Goal: Task Accomplishment & Management: Complete application form

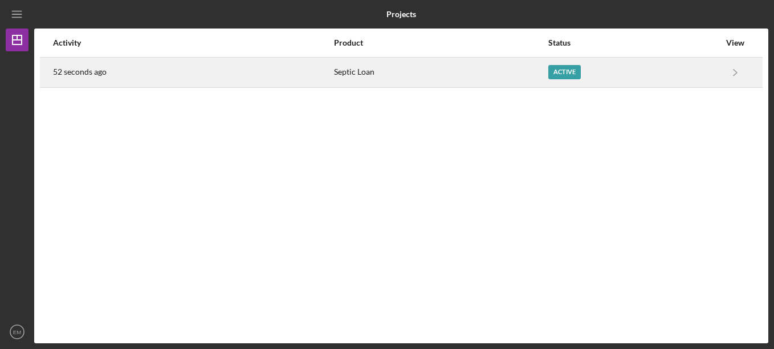
click at [557, 73] on div "Active" at bounding box center [564, 72] width 32 height 14
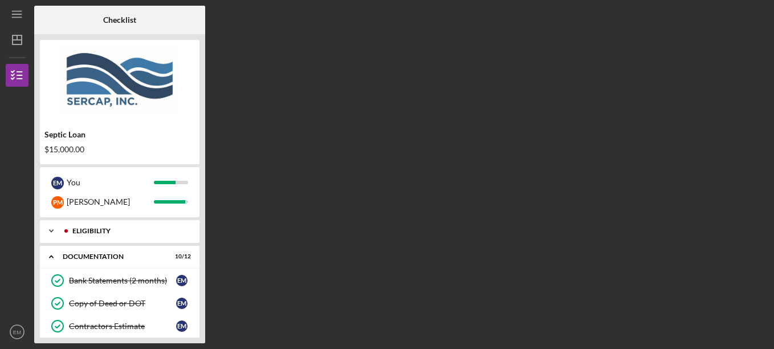
click at [53, 228] on icon "Icon/Expander" at bounding box center [51, 230] width 23 height 23
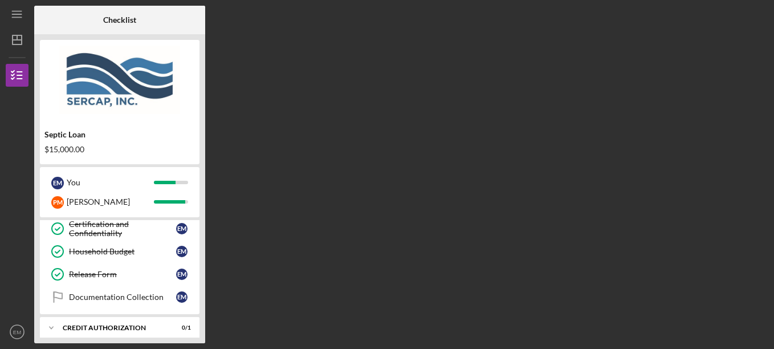
scroll to position [456, 0]
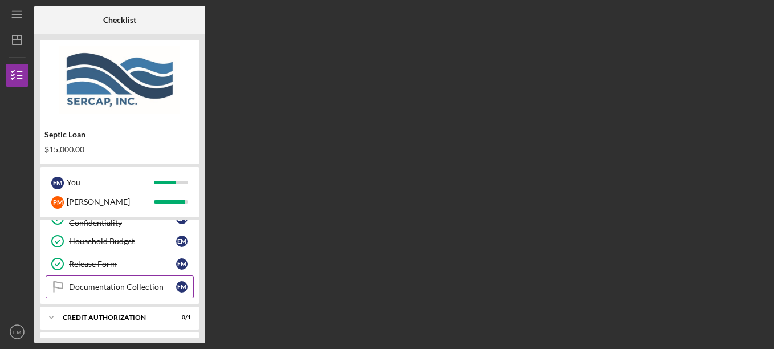
click at [123, 282] on link "Documentation Collection Documentation Collection E M" at bounding box center [120, 286] width 148 height 23
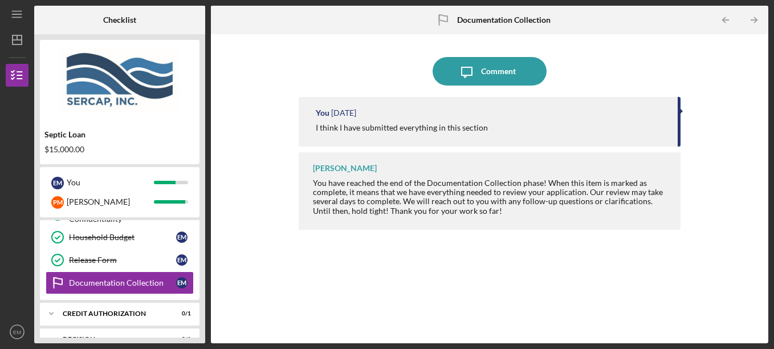
scroll to position [442, 0]
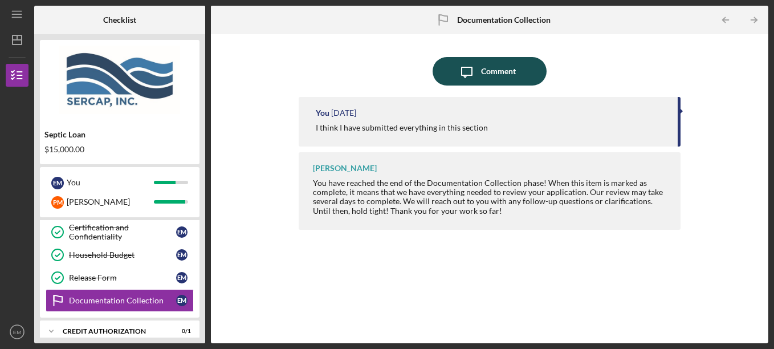
click at [490, 75] on div "Comment" at bounding box center [498, 71] width 35 height 28
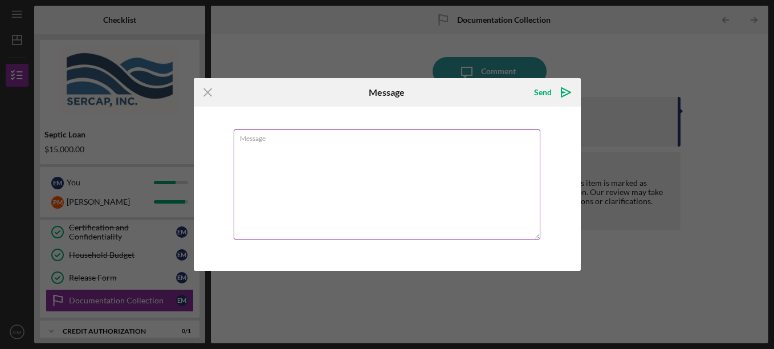
click at [259, 153] on textarea "Message" at bounding box center [387, 184] width 307 height 110
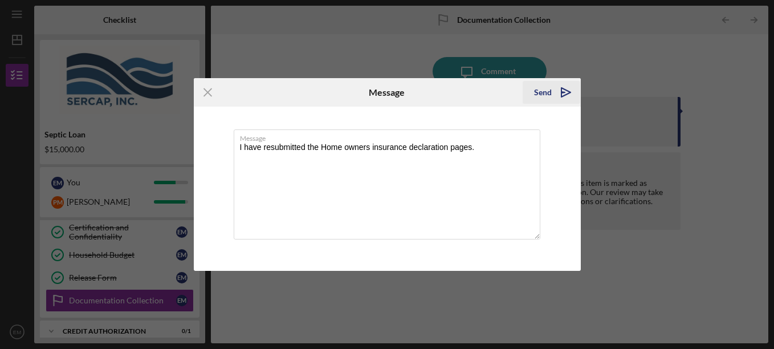
type textarea "I have resubmitted the Home owners insurance declaration pages."
click at [560, 93] on icon "Icon/icon-invite-send" at bounding box center [566, 92] width 28 height 28
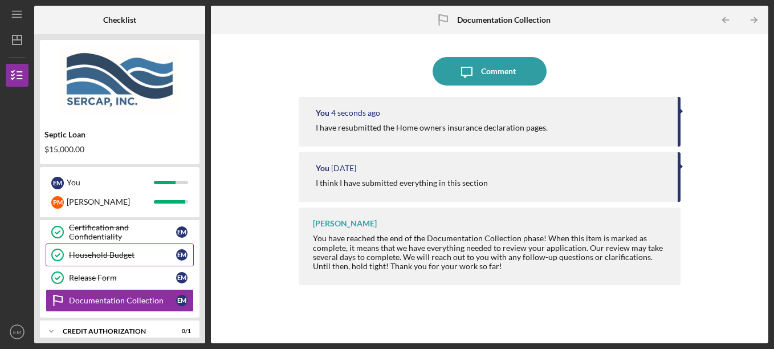
click at [111, 255] on div "Household Budget" at bounding box center [122, 254] width 107 height 9
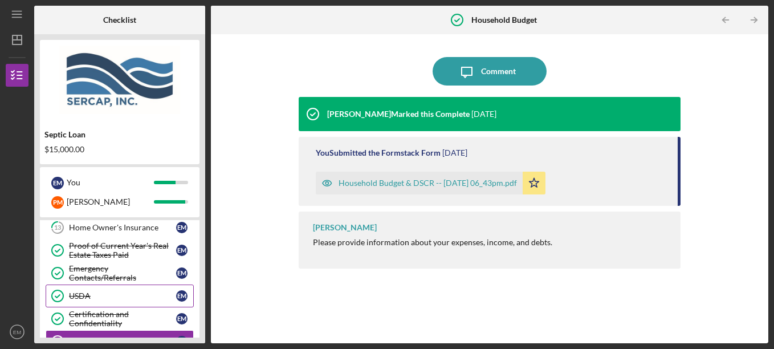
scroll to position [328, 0]
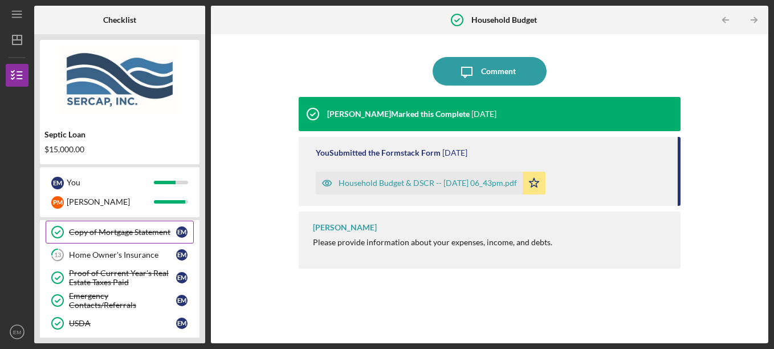
click at [97, 234] on div "Copy of Mortgage Statement" at bounding box center [122, 231] width 107 height 9
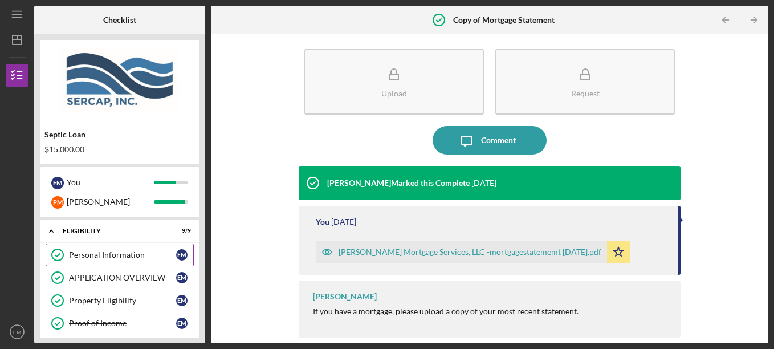
click at [95, 254] on div "Personal Information" at bounding box center [122, 254] width 107 height 9
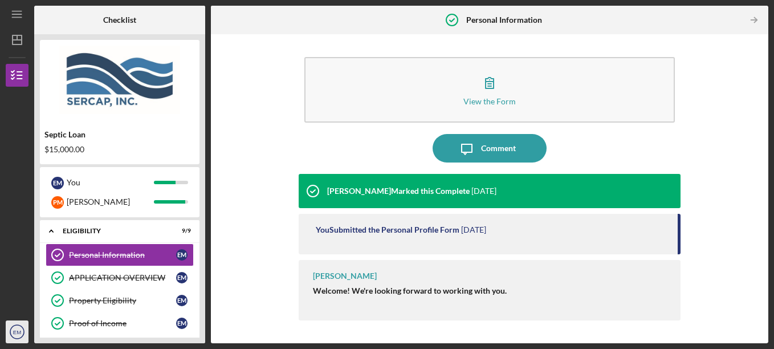
click at [21, 331] on text "EM" at bounding box center [17, 332] width 8 height 6
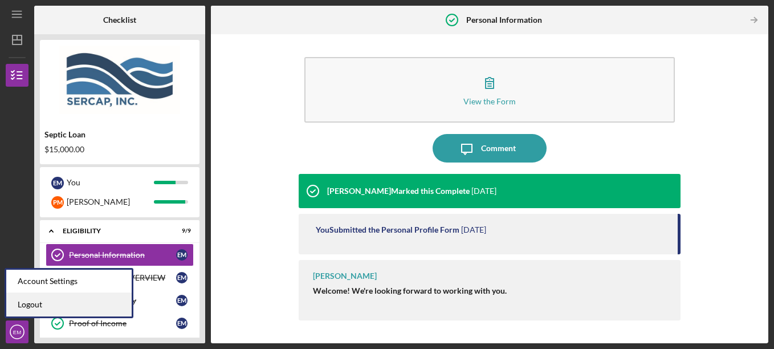
click at [35, 303] on link "Logout" at bounding box center [68, 304] width 125 height 23
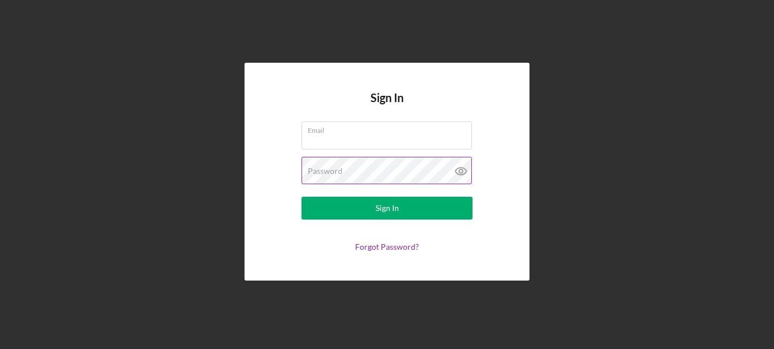
type input "[EMAIL_ADDRESS][DOMAIN_NAME]"
